Goal: Task Accomplishment & Management: Manage account settings

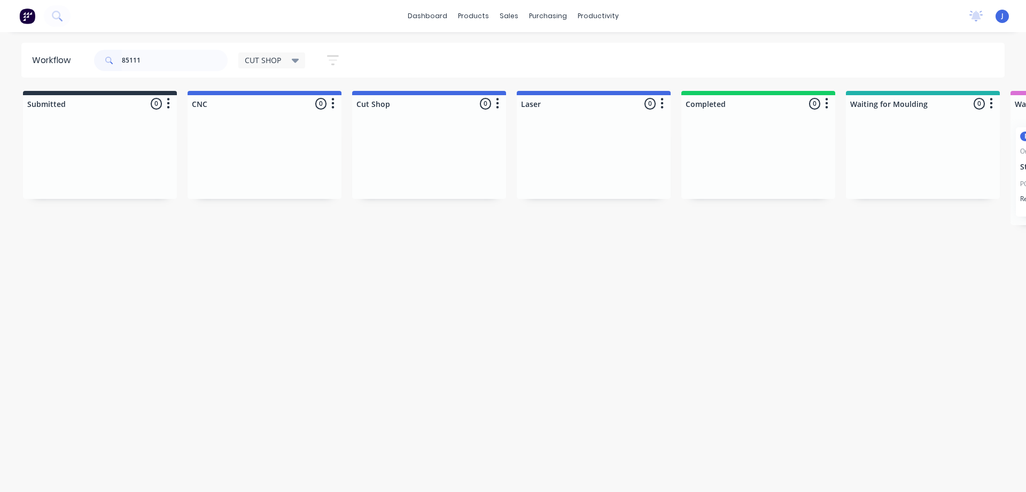
click at [45, 80] on div "Workflow 85111 CUT SHOP Save new view None edit CUT SHOP (Default) edit DISPATC…" at bounding box center [513, 256] width 1026 height 427
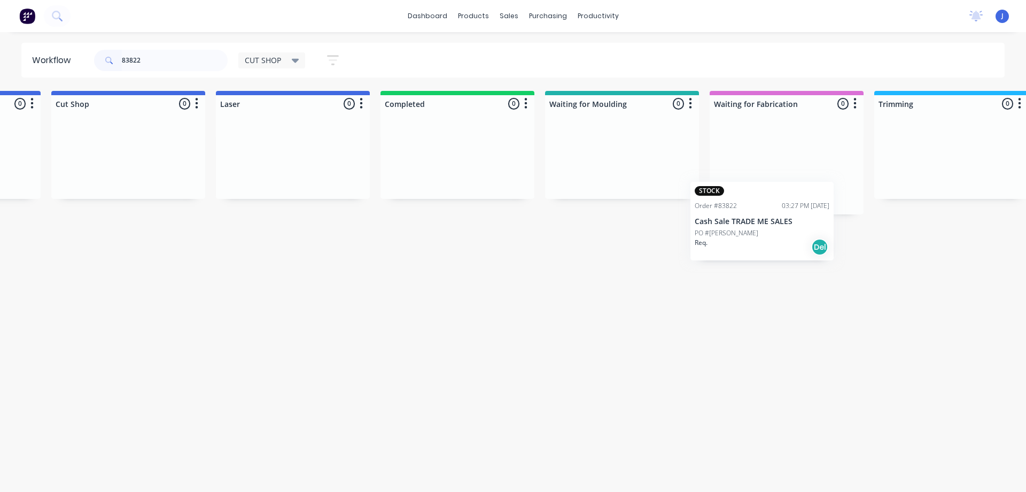
scroll to position [0, 313]
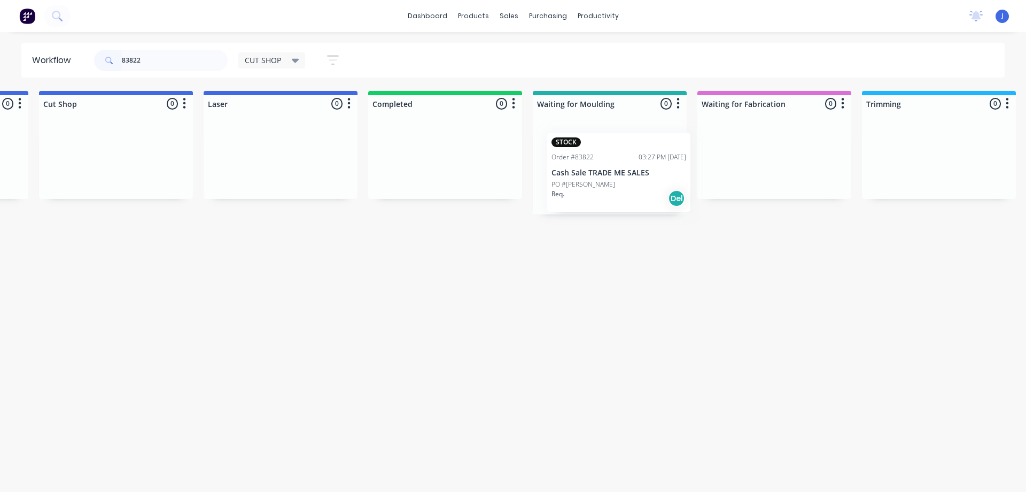
drag, startPoint x: 123, startPoint y: 200, endPoint x: 611, endPoint y: 194, distance: 487.9
click at [611, 190] on div "Req. Del" at bounding box center [609, 192] width 135 height 18
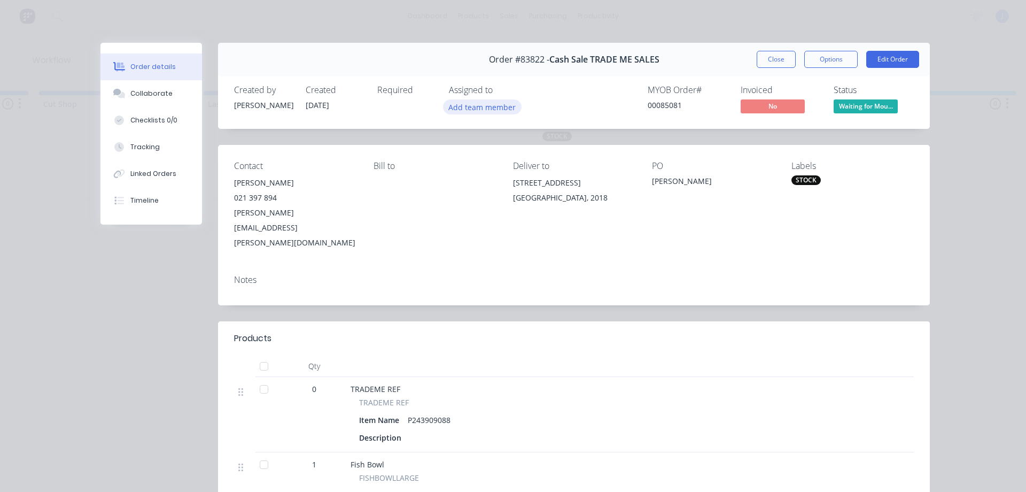
click at [501, 111] on button "Add team member" at bounding box center [482, 106] width 79 height 14
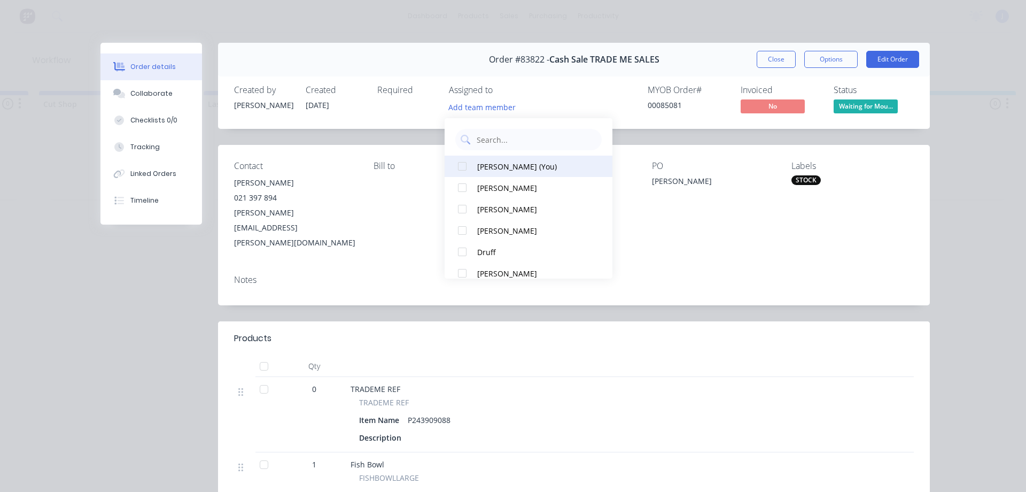
click at [507, 165] on div "[PERSON_NAME] (You)" at bounding box center [533, 166] width 113 height 11
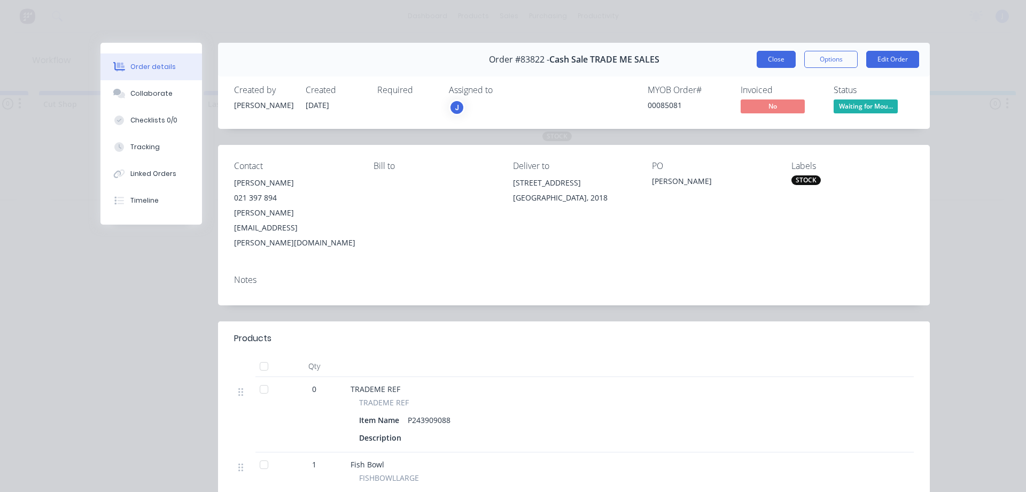
click at [757, 65] on button "Close" at bounding box center [776, 59] width 39 height 17
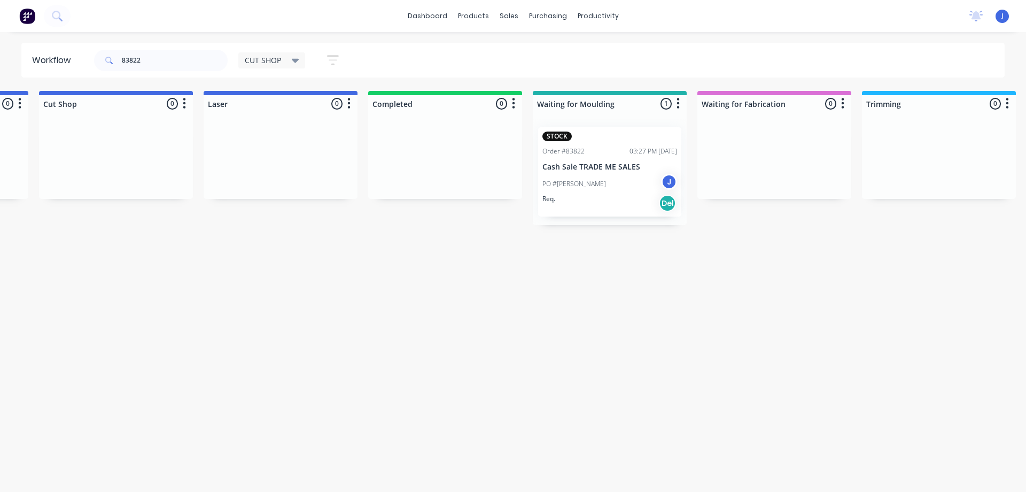
click at [673, 253] on div "Workflow 83822 CUT SHOP Save new view None edit CUT SHOP (Default) edit DISPATC…" at bounding box center [200, 256] width 1026 height 427
drag, startPoint x: 165, startPoint y: 52, endPoint x: 17, endPoint y: 52, distance: 147.5
click at [16, 52] on div "Workflow 83822 CUT SHOP Save new view None edit CUT SHOP (Default) edit DISPATC…" at bounding box center [513, 60] width 1026 height 35
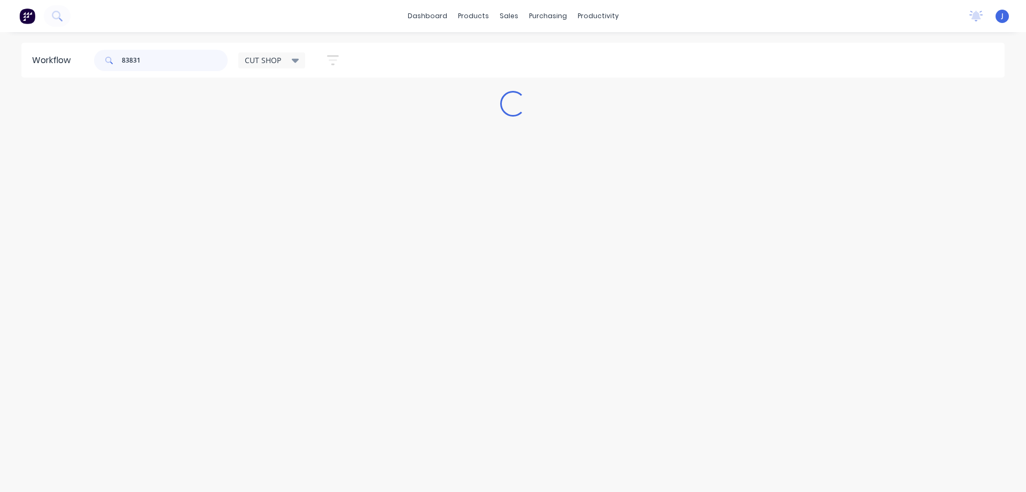
scroll to position [0, 0]
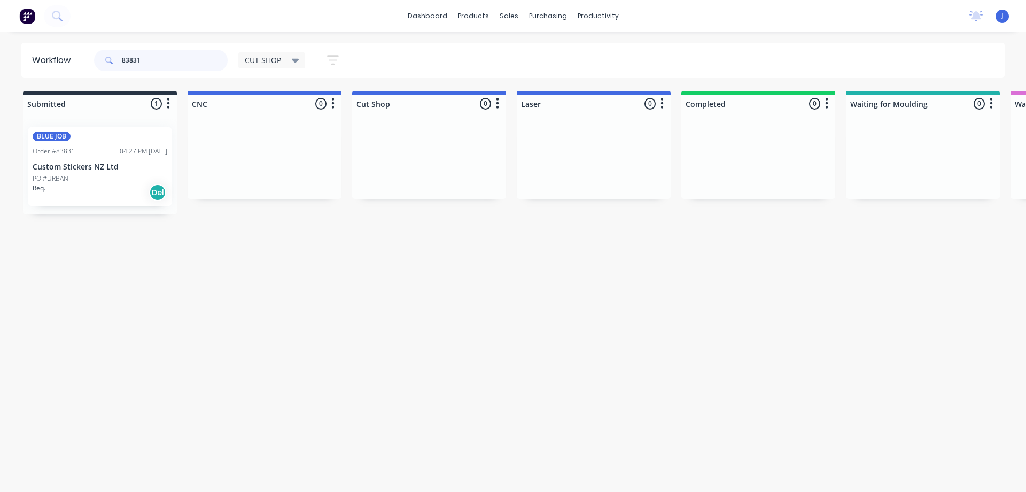
type input "83831"
click at [98, 188] on div "Req. Del" at bounding box center [100, 192] width 135 height 18
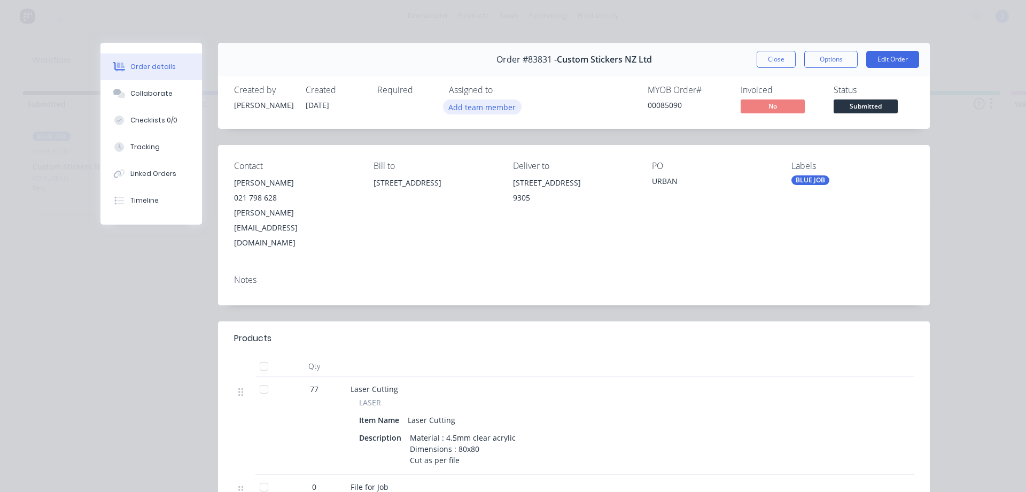
click at [502, 107] on button "Add team member" at bounding box center [482, 106] width 79 height 14
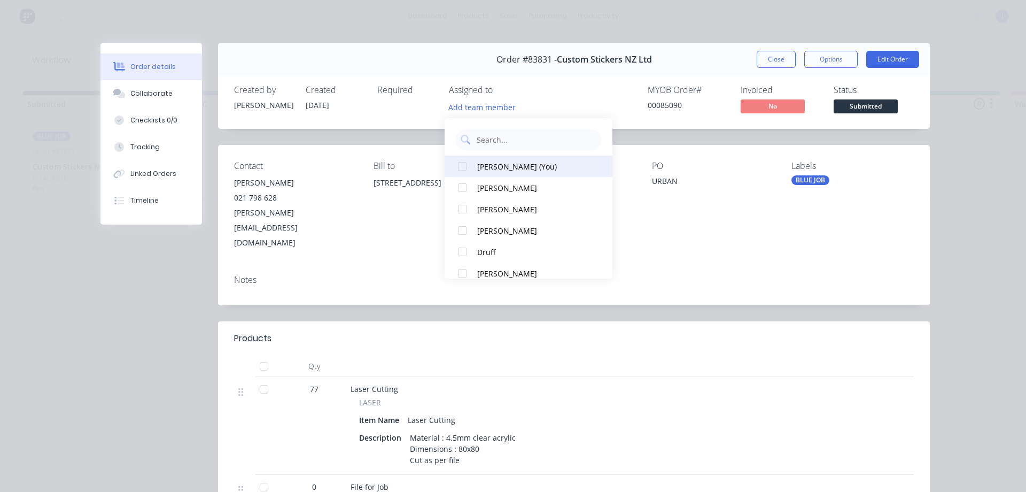
click at [500, 171] on div "[PERSON_NAME] (You)" at bounding box center [533, 166] width 113 height 11
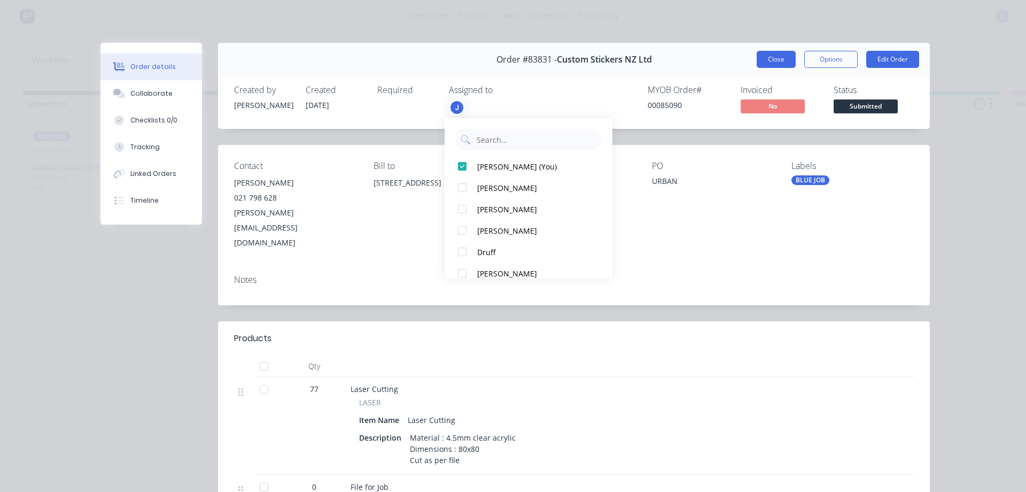
click at [777, 57] on button "Close" at bounding box center [776, 59] width 39 height 17
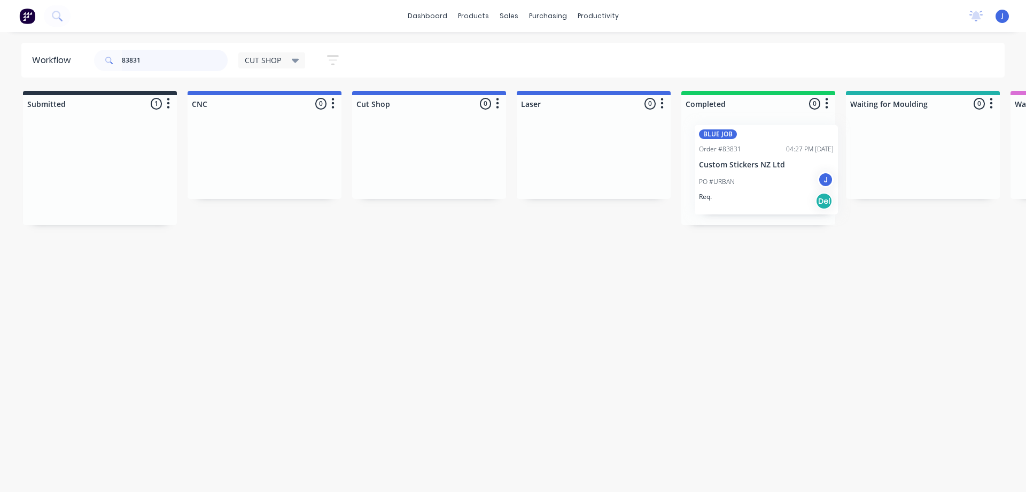
scroll to position [0, 3]
drag, startPoint x: 179, startPoint y: 197, endPoint x: 780, endPoint y: 193, distance: 600.6
